Goal: Complete application form

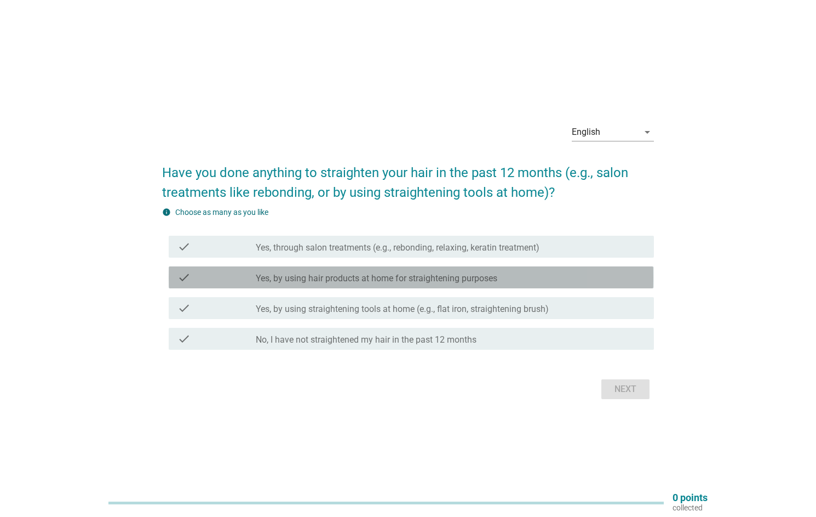
click at [326, 278] on label "Yes, by using hair products at home for straightening purposes" at bounding box center [377, 278] width 242 height 11
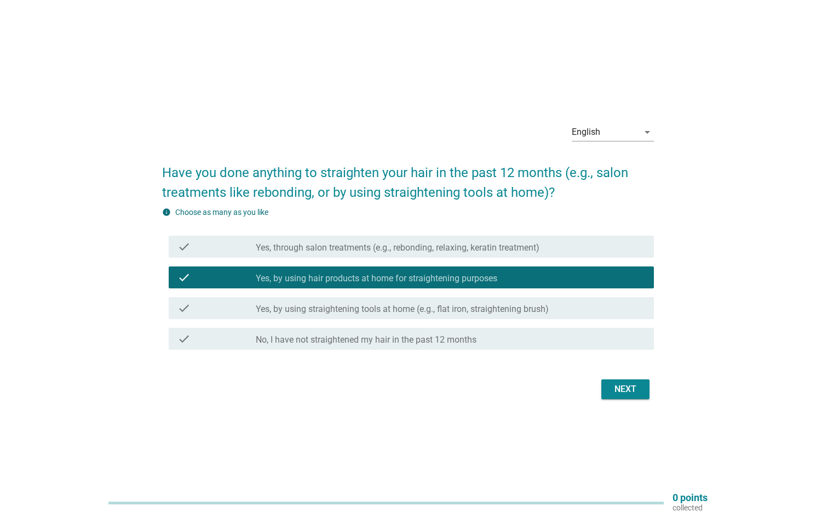
drag, startPoint x: 631, startPoint y: 386, endPoint x: 614, endPoint y: 386, distance: 17.0
click at [631, 386] on div "Next" at bounding box center [625, 388] width 31 height 13
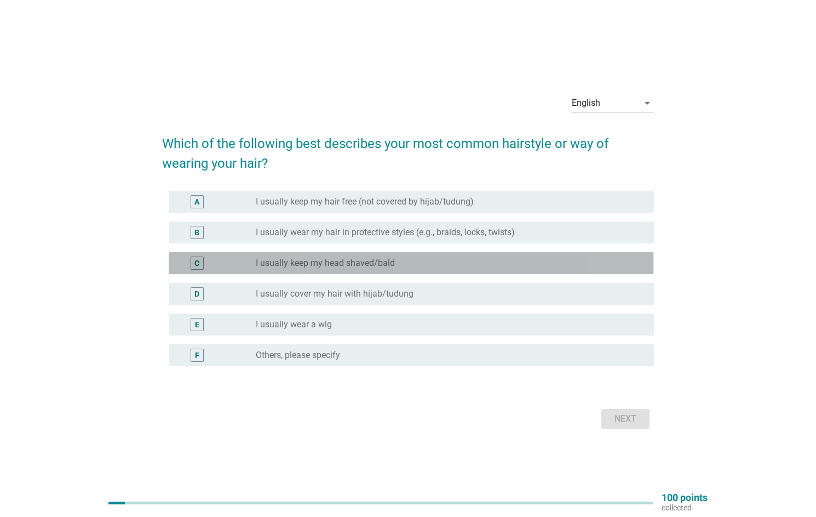
click at [342, 255] on div "C radio_button_unchecked I usually keep my head shaved/bald" at bounding box center [411, 263] width 485 height 22
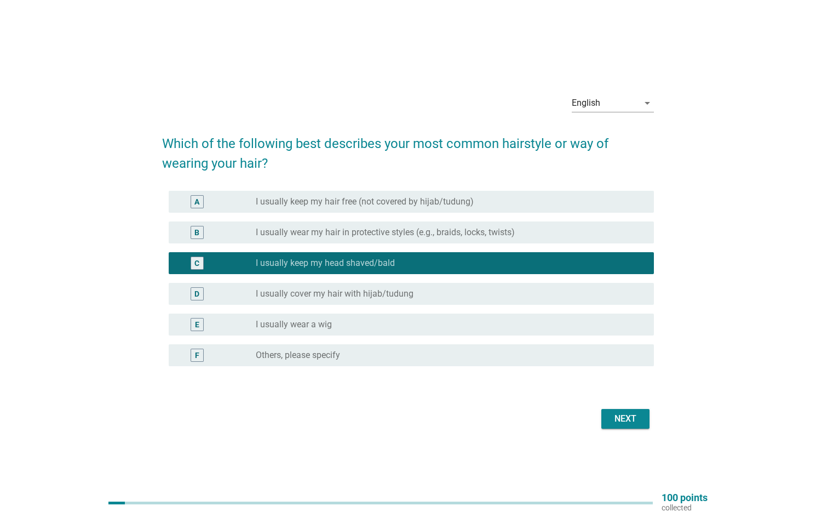
click at [635, 417] on div "Next" at bounding box center [625, 418] width 31 height 13
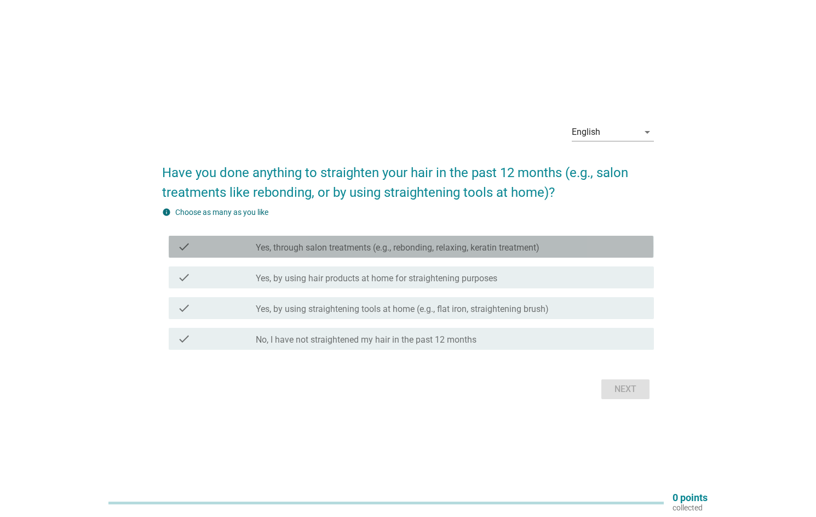
click at [330, 245] on label "Yes, through salon treatments (e.g., rebonding, relaxing, keratin treatment)" at bounding box center [398, 247] width 284 height 11
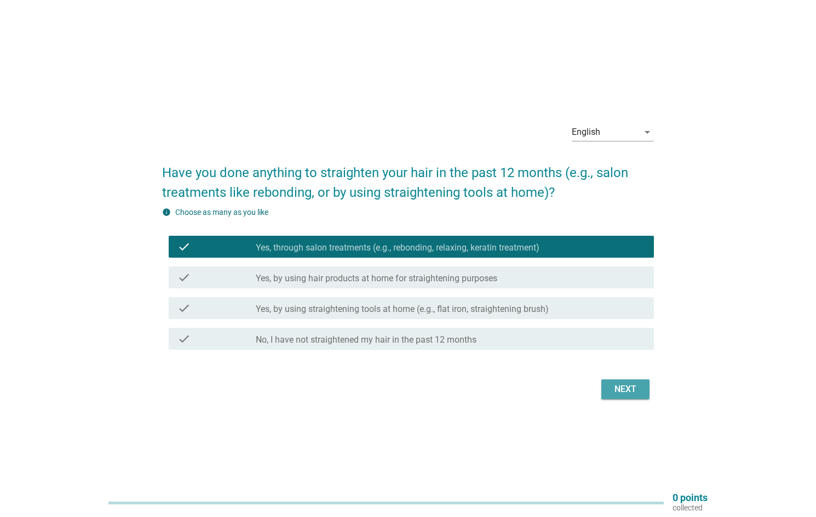
click at [610, 384] on button "Next" at bounding box center [625, 389] width 48 height 20
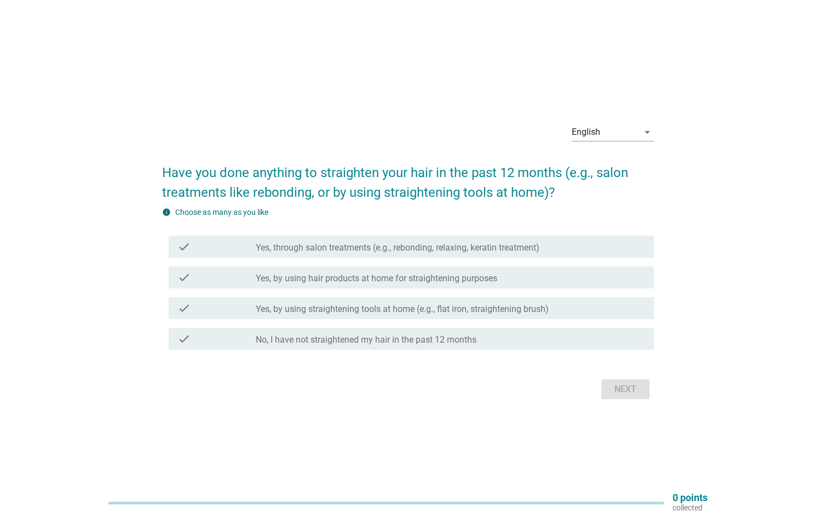
click at [366, 277] on label "Yes, by using hair products at home for straightening purposes" at bounding box center [377, 278] width 242 height 11
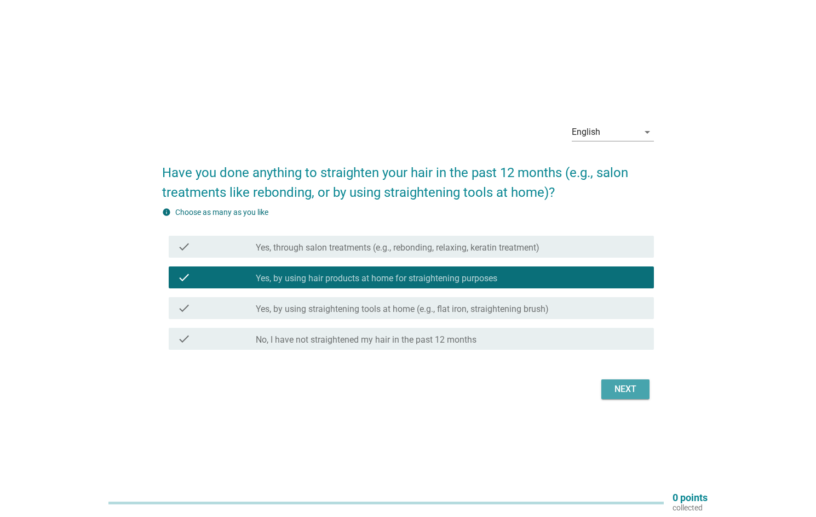
click at [629, 385] on div "Next" at bounding box center [625, 388] width 31 height 13
